Goal: Transaction & Acquisition: Purchase product/service

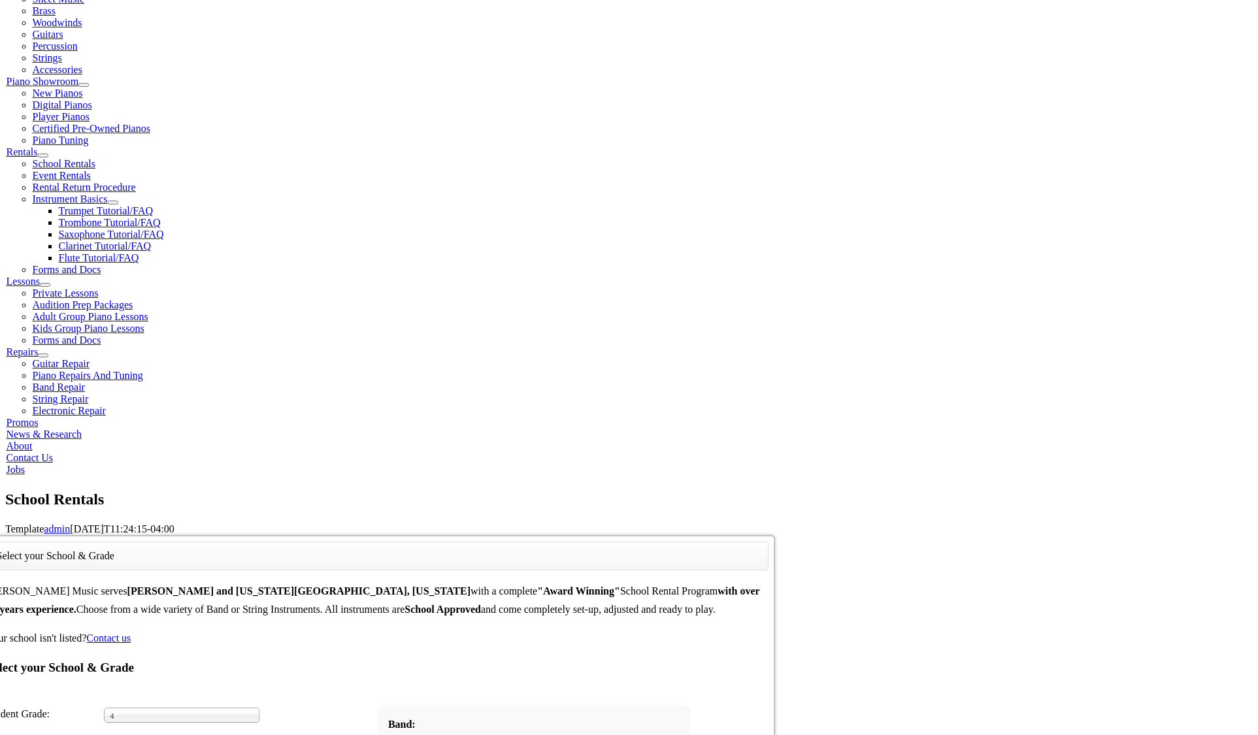
scroll to position [314, 0]
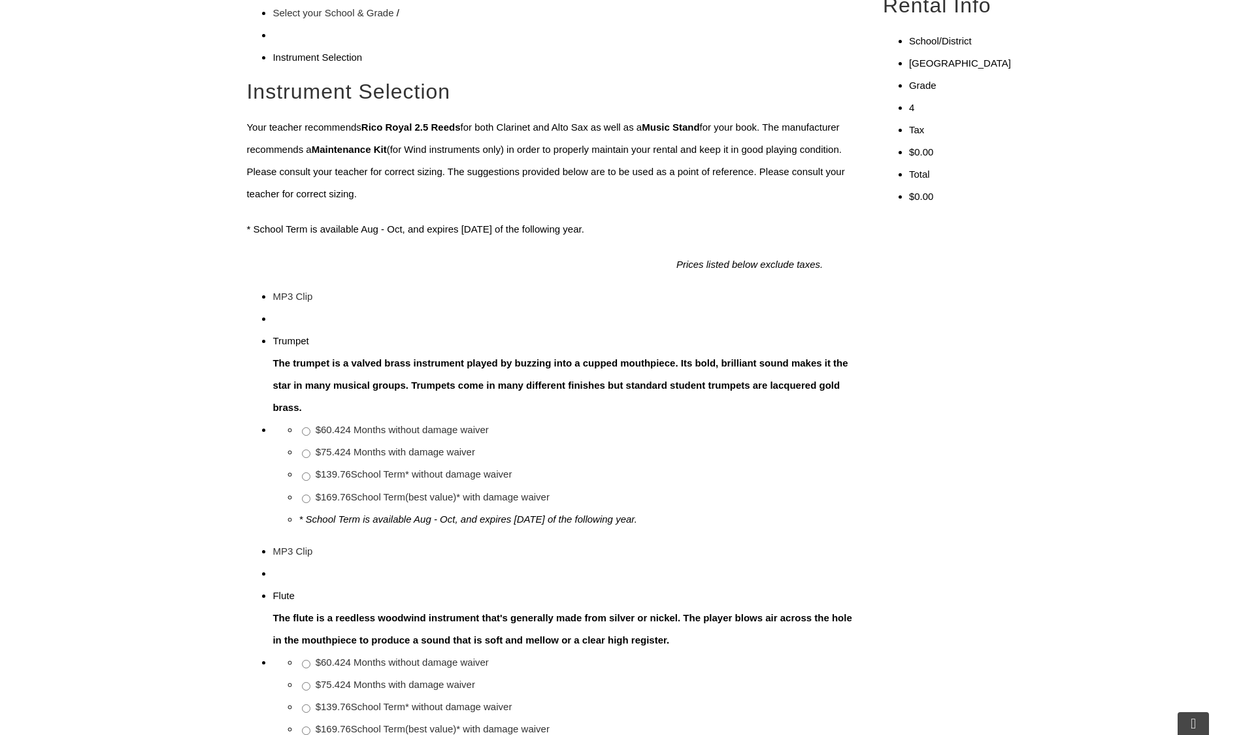
scroll to position [261, 0]
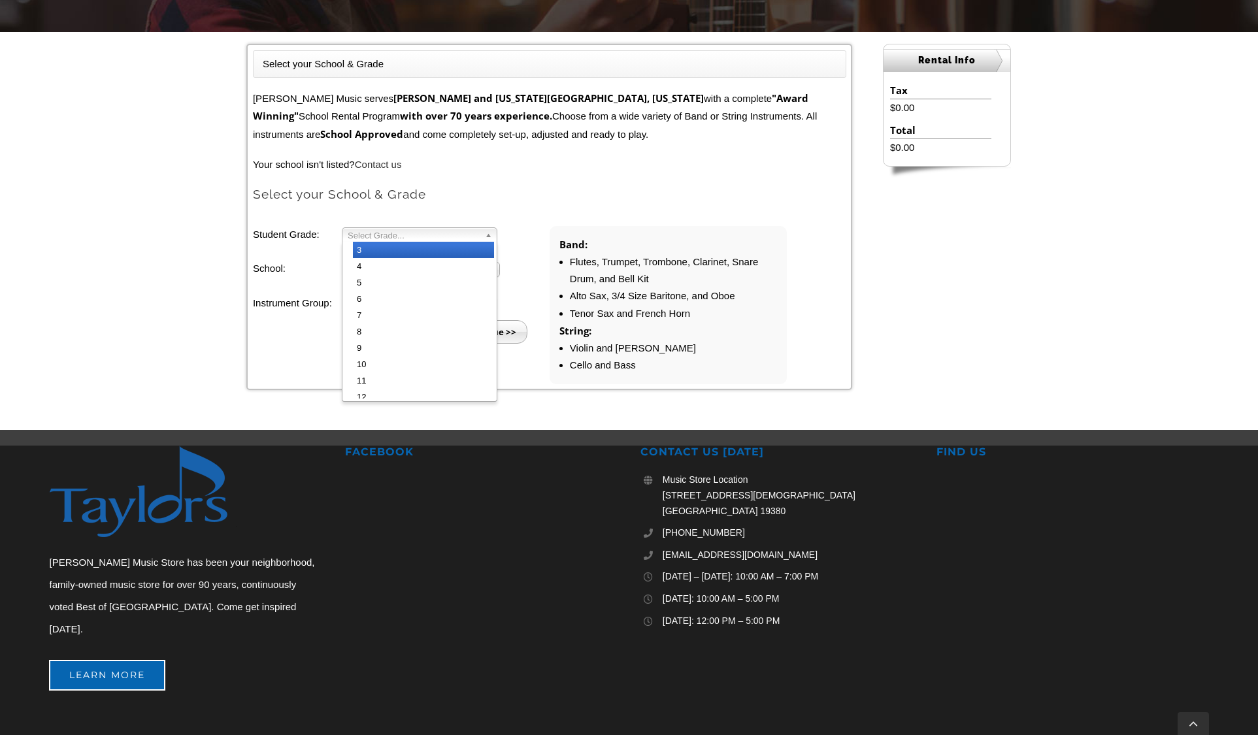
click at [374, 235] on span "Select Grade..." at bounding box center [414, 236] width 132 height 16
click at [368, 263] on li "4" at bounding box center [423, 266] width 141 height 16
click at [368, 263] on span "Select School..." at bounding box center [415, 271] width 135 height 16
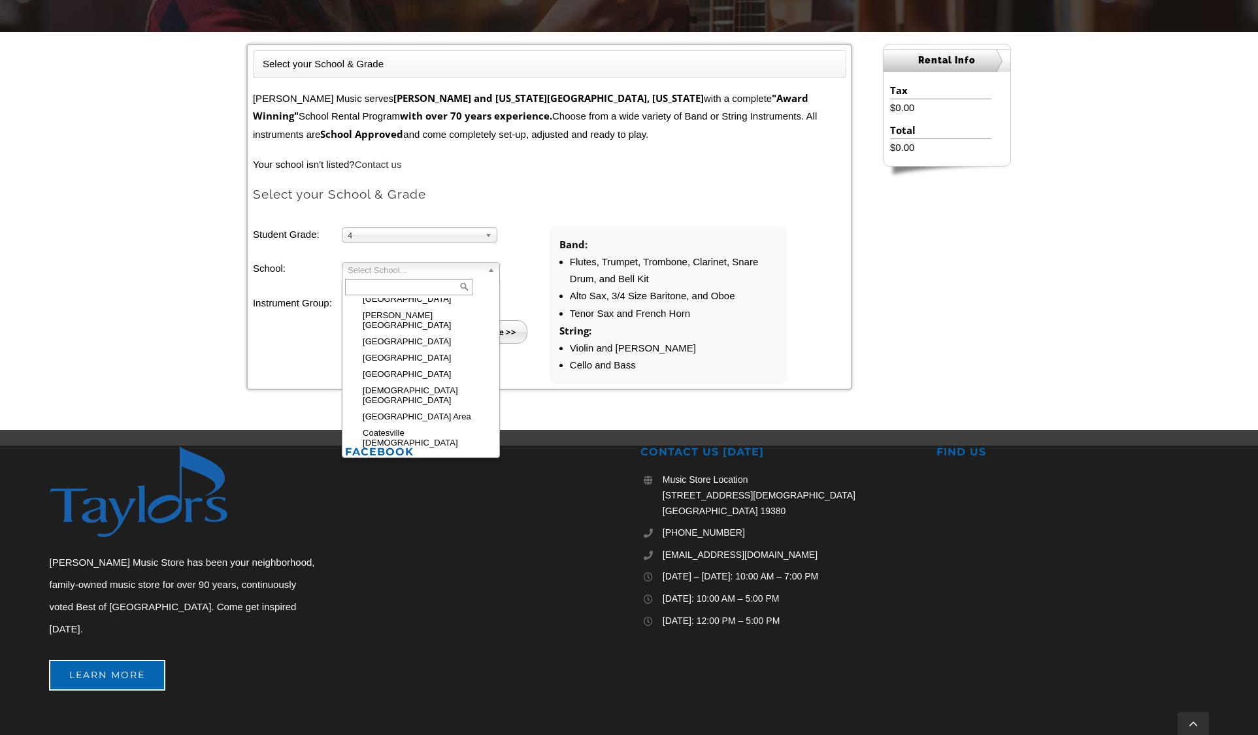
scroll to position [575, 0]
click at [397, 390] on li "East [PERSON_NAME]" at bounding box center [425, 398] width 144 height 16
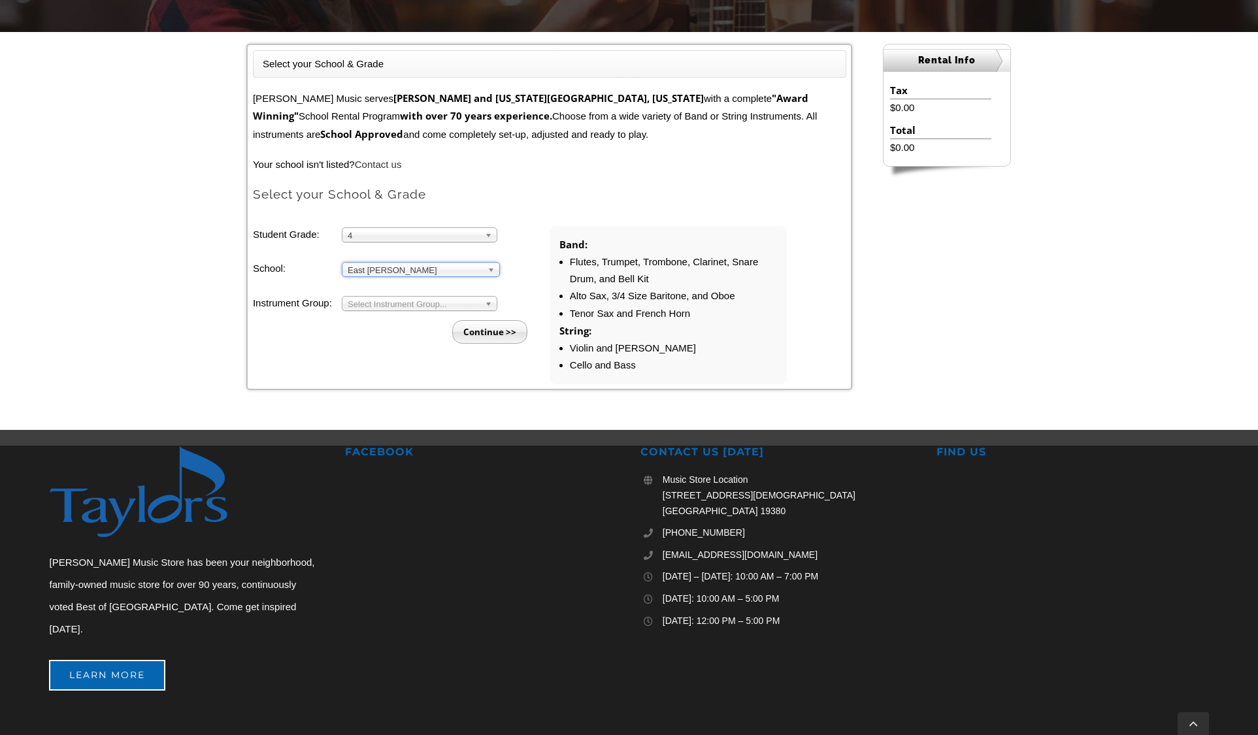
click at [386, 306] on span "Select Instrument Group..." at bounding box center [414, 305] width 132 height 16
click at [387, 333] on li "Strings" at bounding box center [423, 335] width 141 height 16
drag, startPoint x: 473, startPoint y: 322, endPoint x: 508, endPoint y: 324, distance: 35.3
click at [509, 324] on input "Continue >>" at bounding box center [489, 332] width 75 height 24
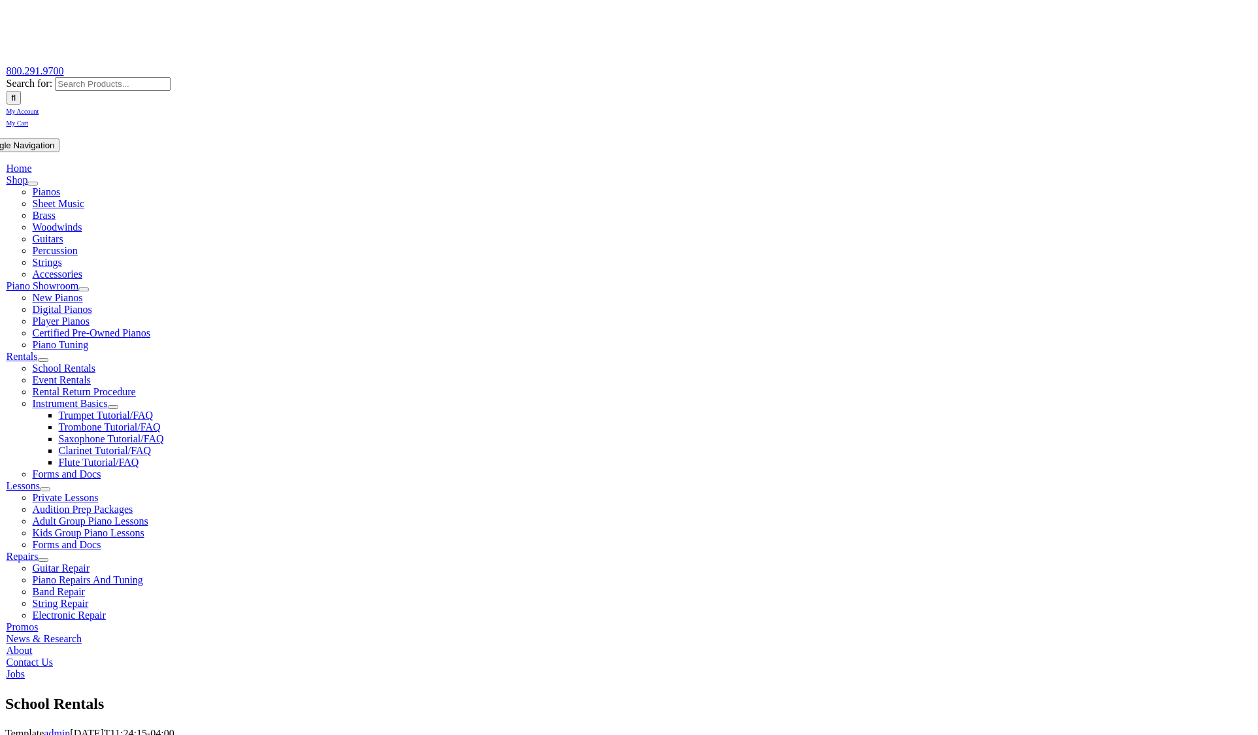
scroll to position [196, 0]
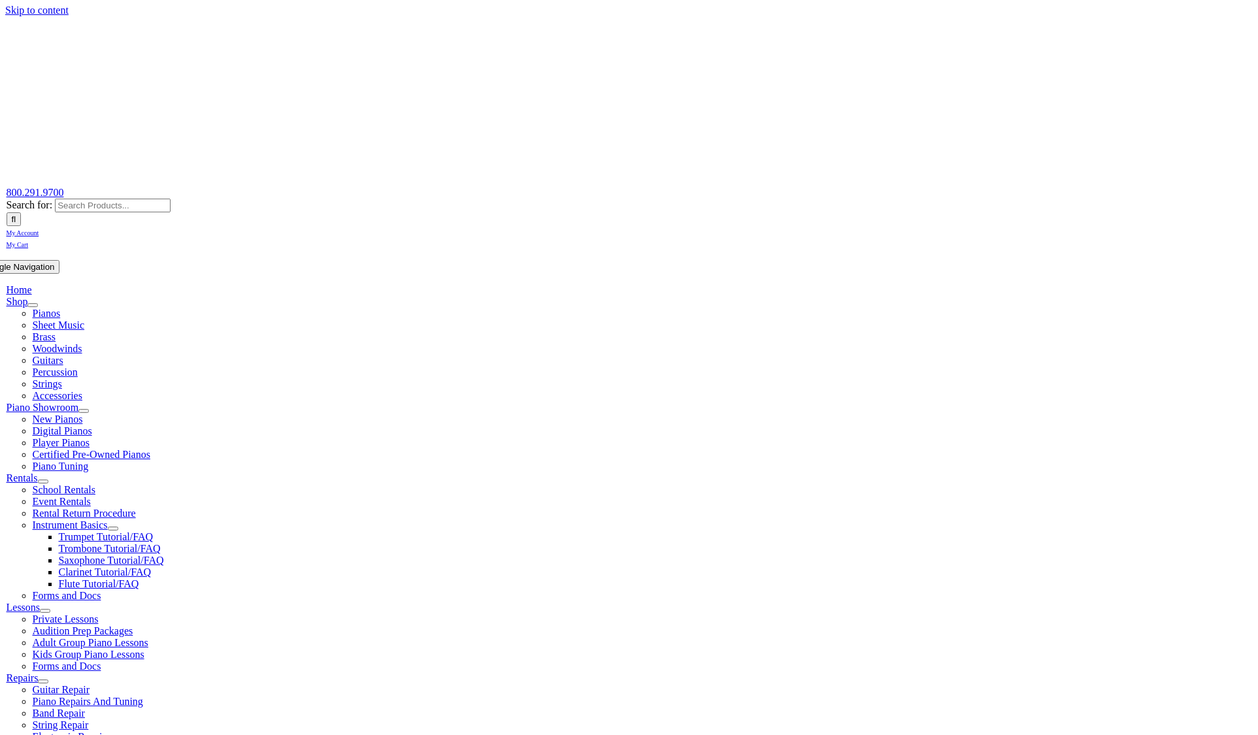
scroll to position [0, 0]
click at [32, 285] on span "Home" at bounding box center [19, 290] width 25 height 11
